Goal: Complete application form: Complete application form

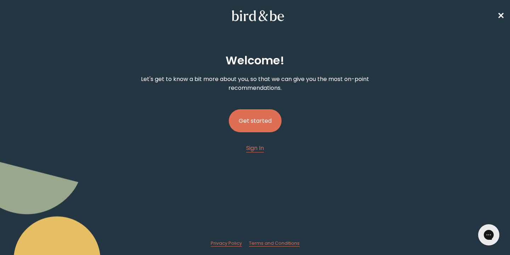
click at [253, 126] on button "Get started" at bounding box center [255, 120] width 53 height 23
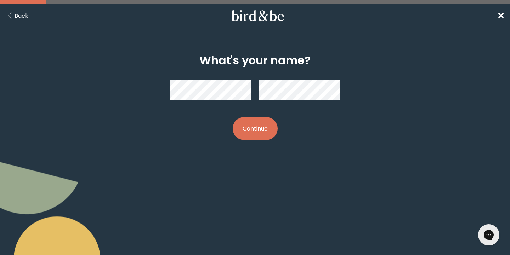
click at [247, 128] on button "Continue" at bounding box center [255, 128] width 45 height 23
click at [309, 134] on div "What's your name? Continue" at bounding box center [255, 97] width 244 height 109
click at [269, 132] on button "Continue" at bounding box center [255, 128] width 45 height 23
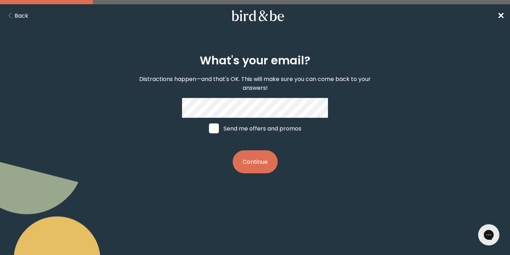
click at [261, 162] on button "Continue" at bounding box center [255, 161] width 45 height 23
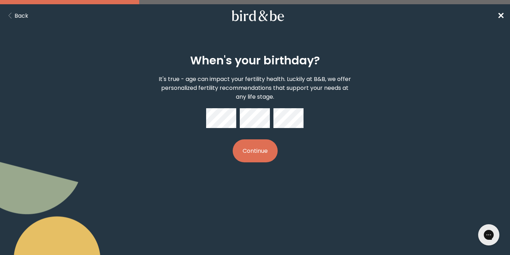
click at [294, 172] on form "When's your birthday? It's true - age can impact your fertility health. Luckily…" at bounding box center [254, 108] width 255 height 143
click at [247, 154] on button "Continue" at bounding box center [255, 150] width 45 height 23
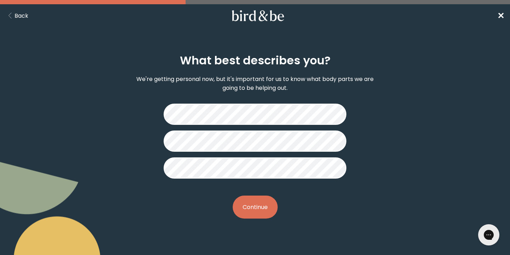
click at [260, 212] on button "Continue" at bounding box center [255, 207] width 45 height 23
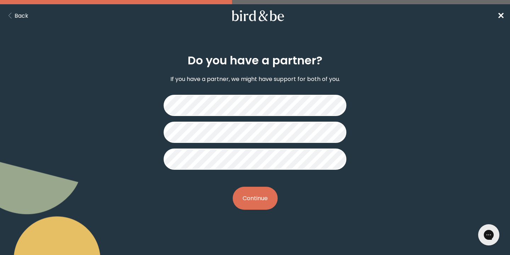
click at [260, 204] on button "Continue" at bounding box center [255, 198] width 45 height 23
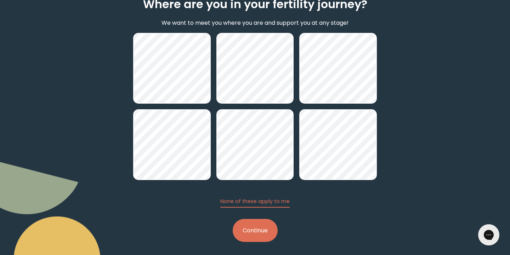
scroll to position [57, 0]
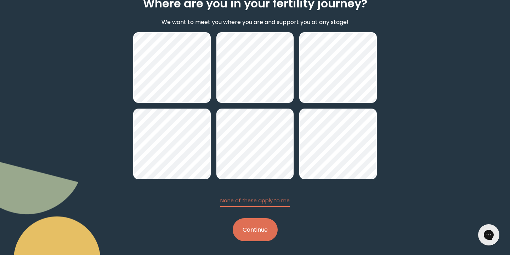
click at [261, 229] on button "Continue" at bounding box center [255, 229] width 45 height 23
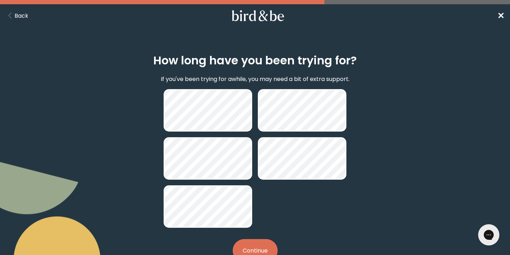
click at [252, 246] on button "Continue" at bounding box center [255, 250] width 45 height 23
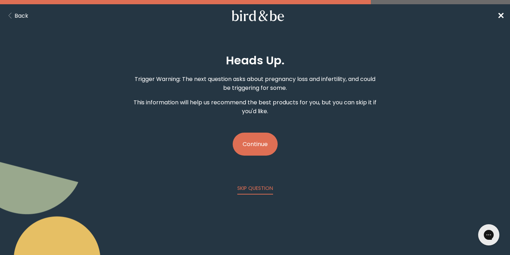
click at [264, 142] on button "Continue" at bounding box center [255, 144] width 45 height 23
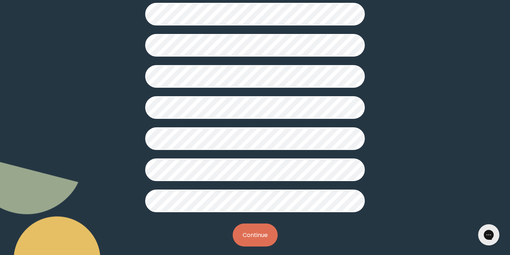
scroll to position [184, 0]
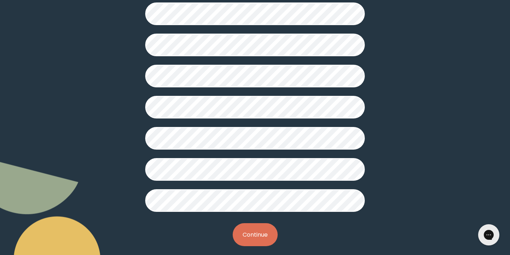
click at [258, 234] on button "Continue" at bounding box center [255, 234] width 45 height 23
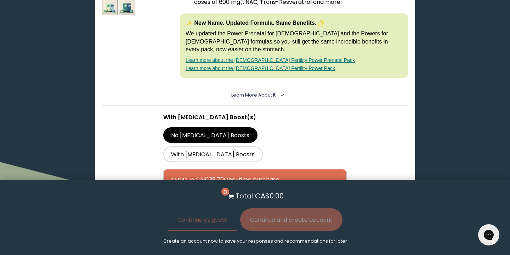
scroll to position [137, 0]
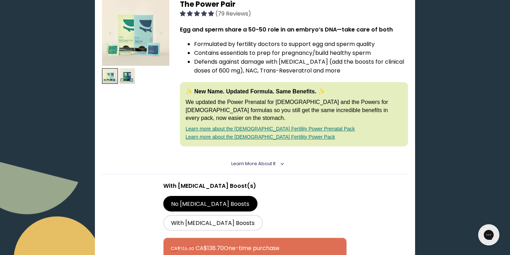
click at [279, 162] on icon "<" at bounding box center [280, 164] width 6 height 4
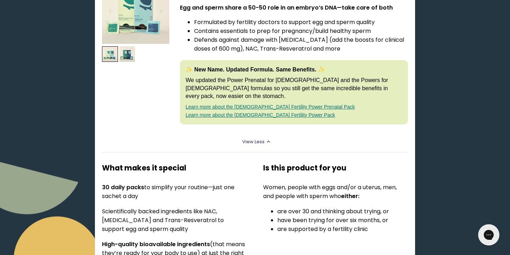
scroll to position [0, 0]
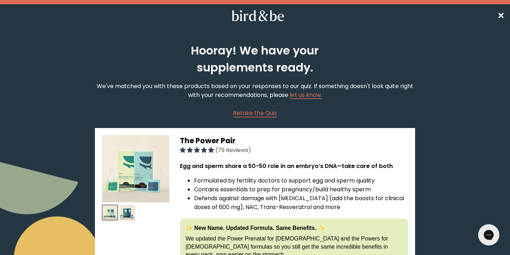
click at [505, 17] on nav "✕" at bounding box center [255, 15] width 510 height 23
click at [502, 16] on span "✕" at bounding box center [500, 16] width 7 height 12
